Goal: Information Seeking & Learning: Learn about a topic

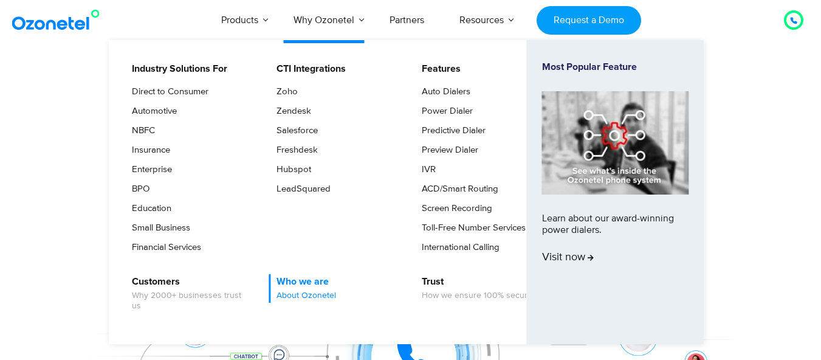
click at [303, 301] on span "About Ozonetel" at bounding box center [306, 295] width 60 height 10
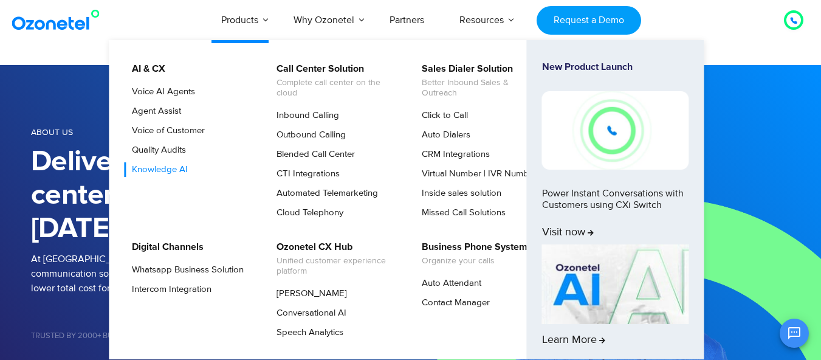
click at [175, 177] on link "Knowledge AI" at bounding box center [157, 169] width 66 height 15
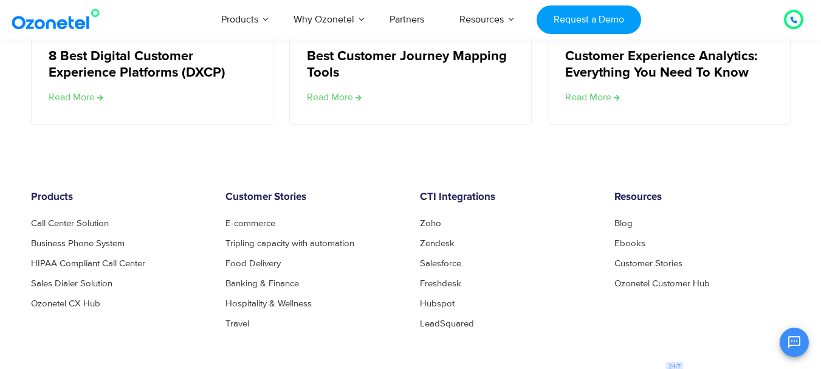
scroll to position [2150, 0]
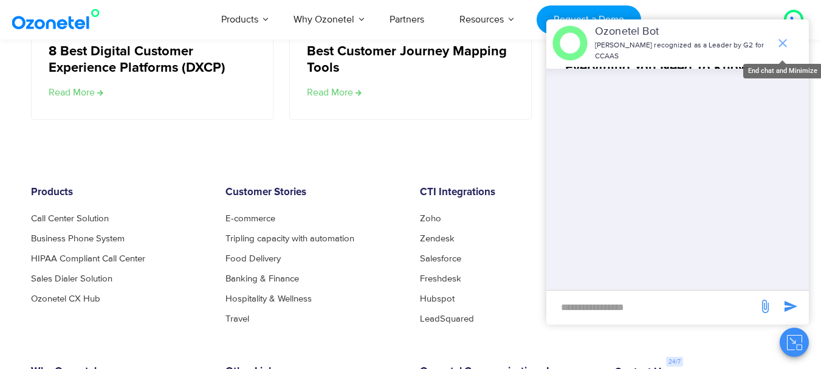
click at [783, 43] on icon "end chat or minimize" at bounding box center [782, 43] width 9 height 9
